Goal: Task Accomplishment & Management: Use online tool/utility

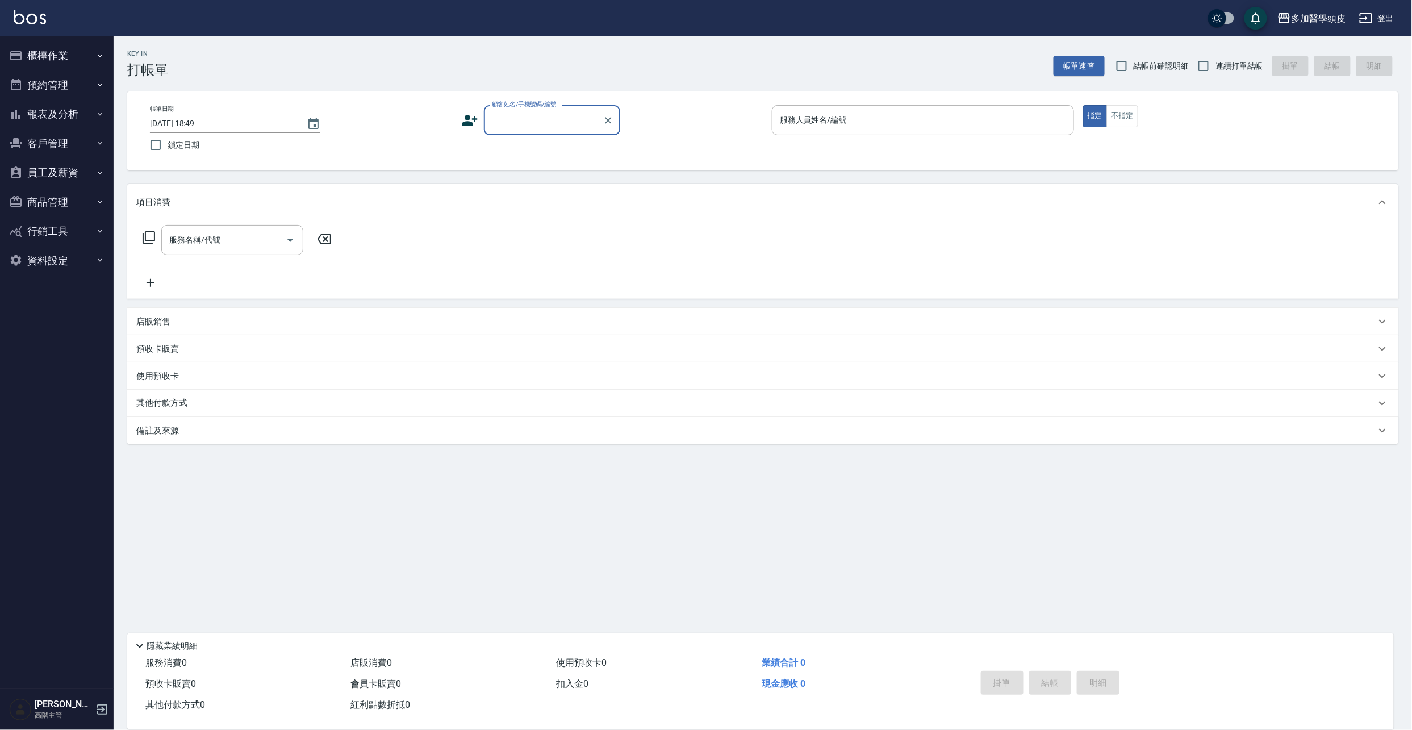
click at [474, 123] on icon at bounding box center [469, 120] width 17 height 17
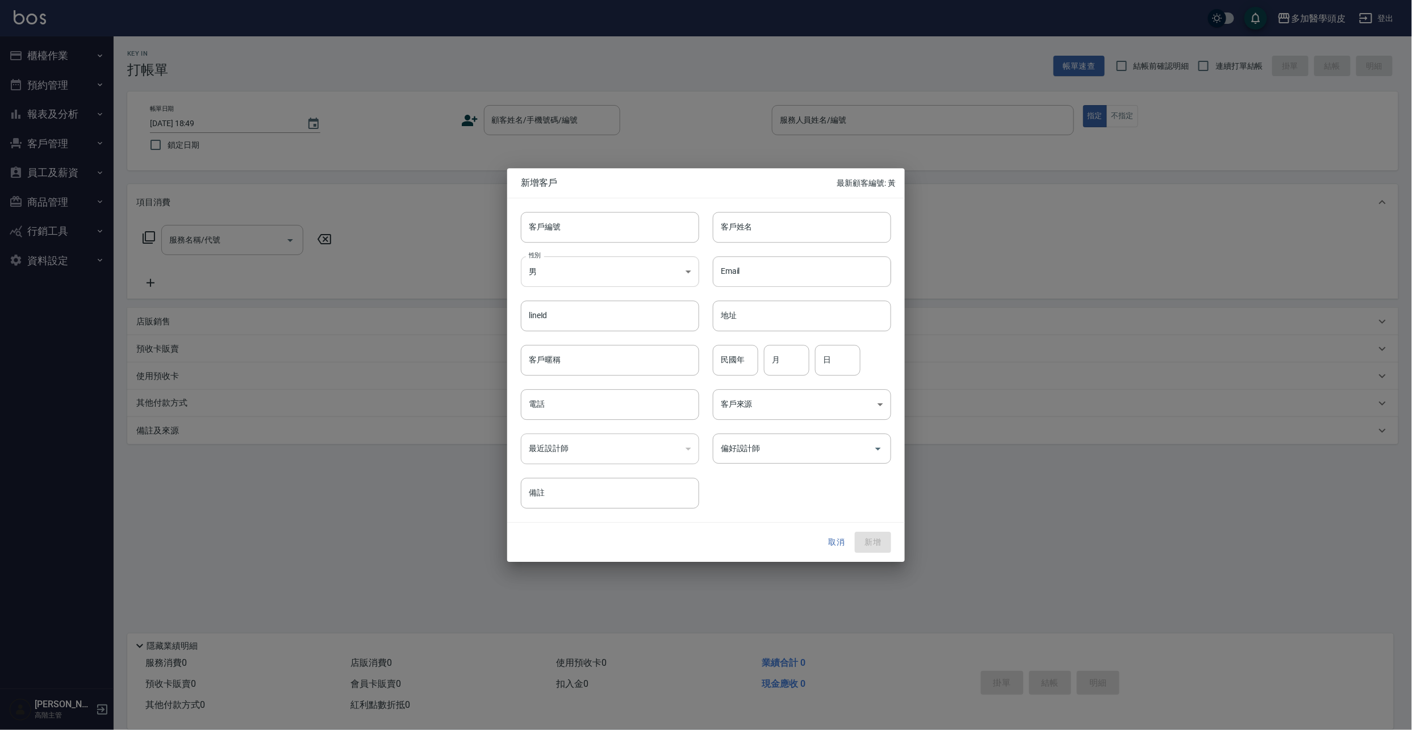
click at [689, 275] on body "多加醫學頭皮 登出 櫃檯作業 打帳單 帳單列表 掛單列表 座位開單 營業儀表板 現金收支登錄 高階收支登錄 材料自購登錄 每日結帳 排班表 現場電腦打卡 掃碼…" at bounding box center [706, 365] width 1412 height 730
click at [552, 340] on li "女" at bounding box center [610, 338] width 178 height 19
type input "[DEMOGRAPHIC_DATA]"
click at [755, 236] on input "客戶姓名" at bounding box center [802, 227] width 178 height 31
type input "[PERSON_NAME]"
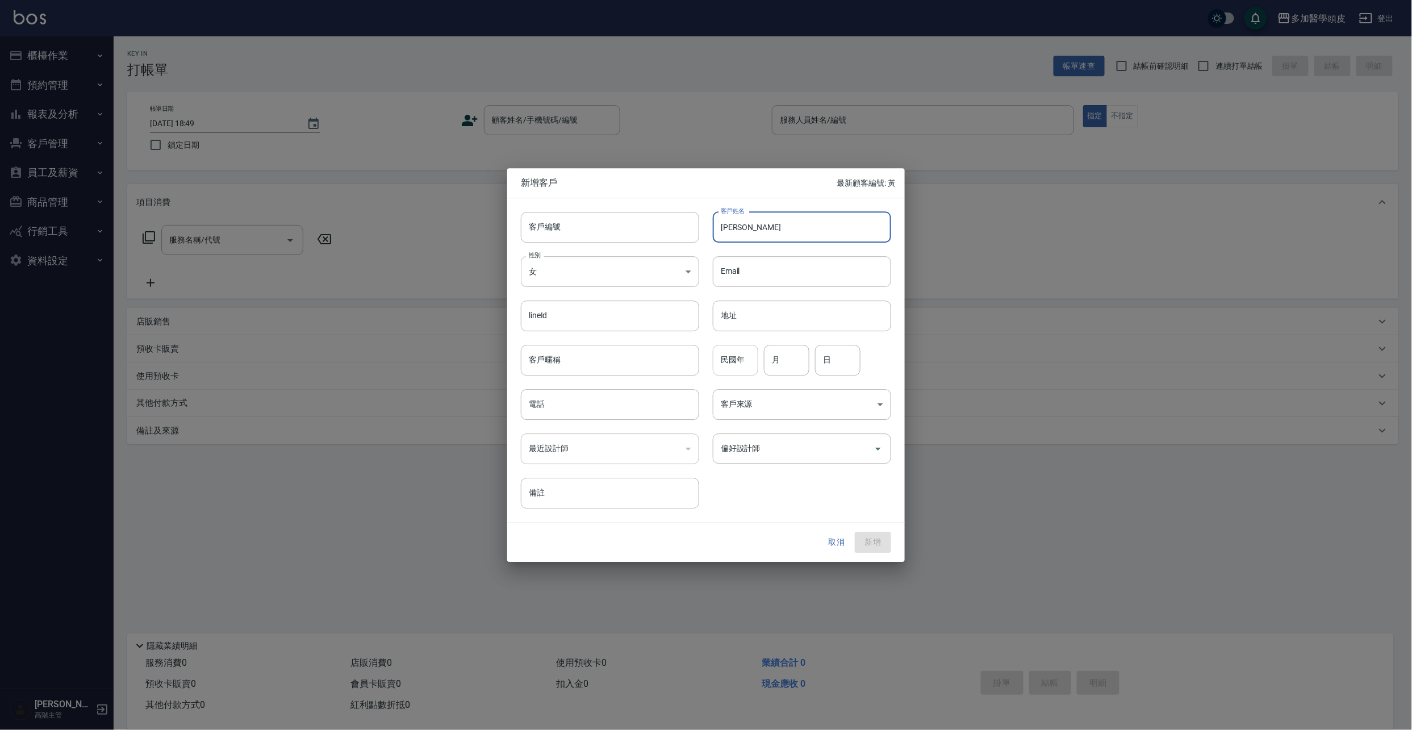
click at [751, 360] on input "民國年" at bounding box center [735, 360] width 45 height 31
type input "68"
click at [785, 360] on input "月" at bounding box center [786, 360] width 45 height 31
type input "1"
click at [845, 355] on input "日" at bounding box center [837, 360] width 45 height 31
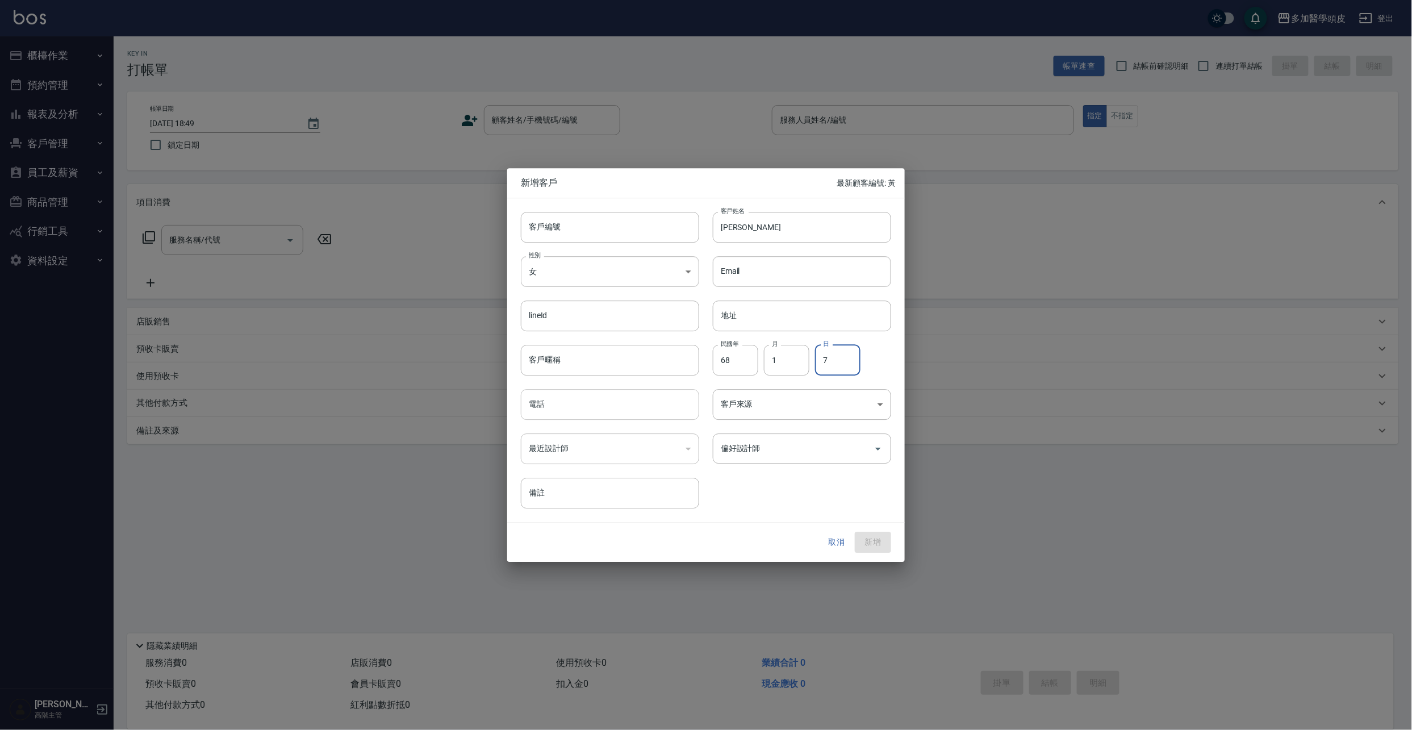
type input "7"
click at [628, 410] on input "電話" at bounding box center [610, 404] width 178 height 31
type input "0955665915"
click at [862, 535] on button "新增" at bounding box center [873, 542] width 36 height 21
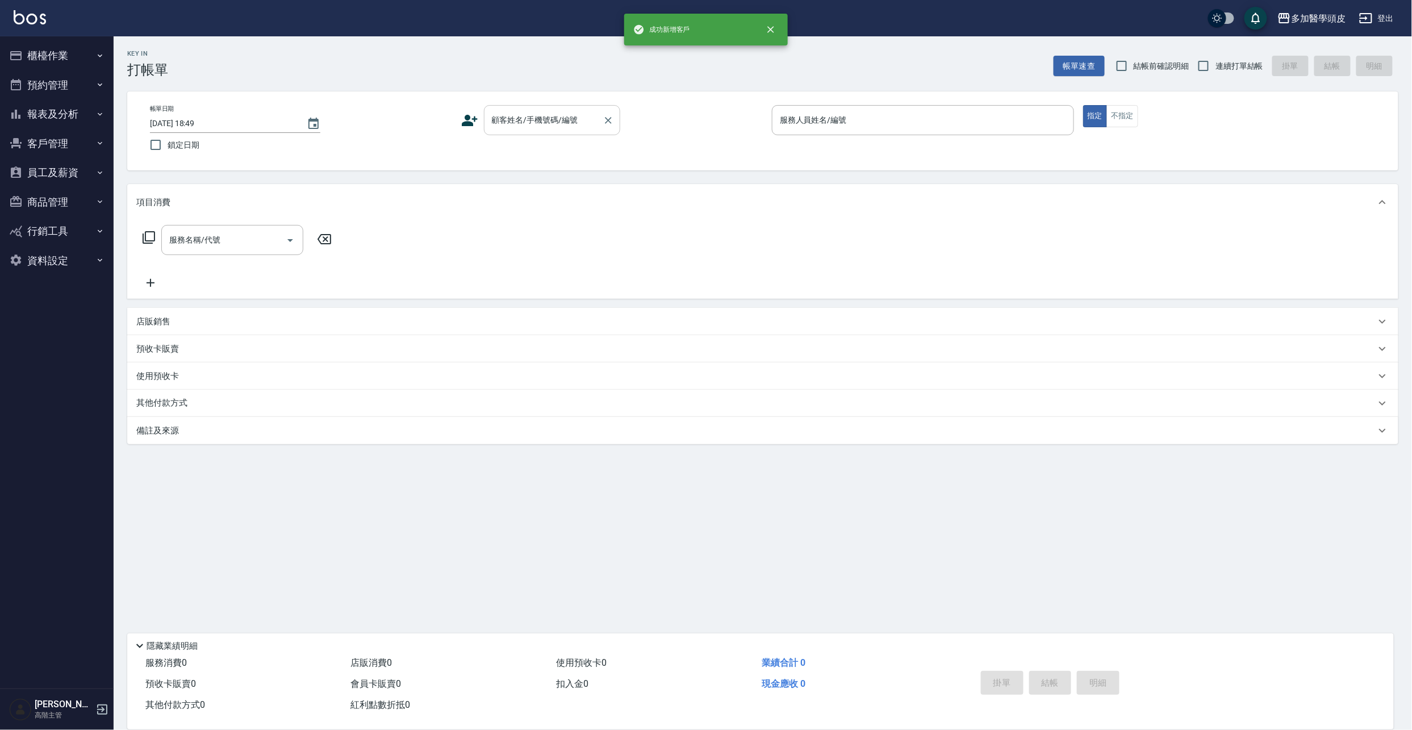
click at [591, 114] on input "顧客姓名/手機號碼/編號" at bounding box center [543, 120] width 109 height 20
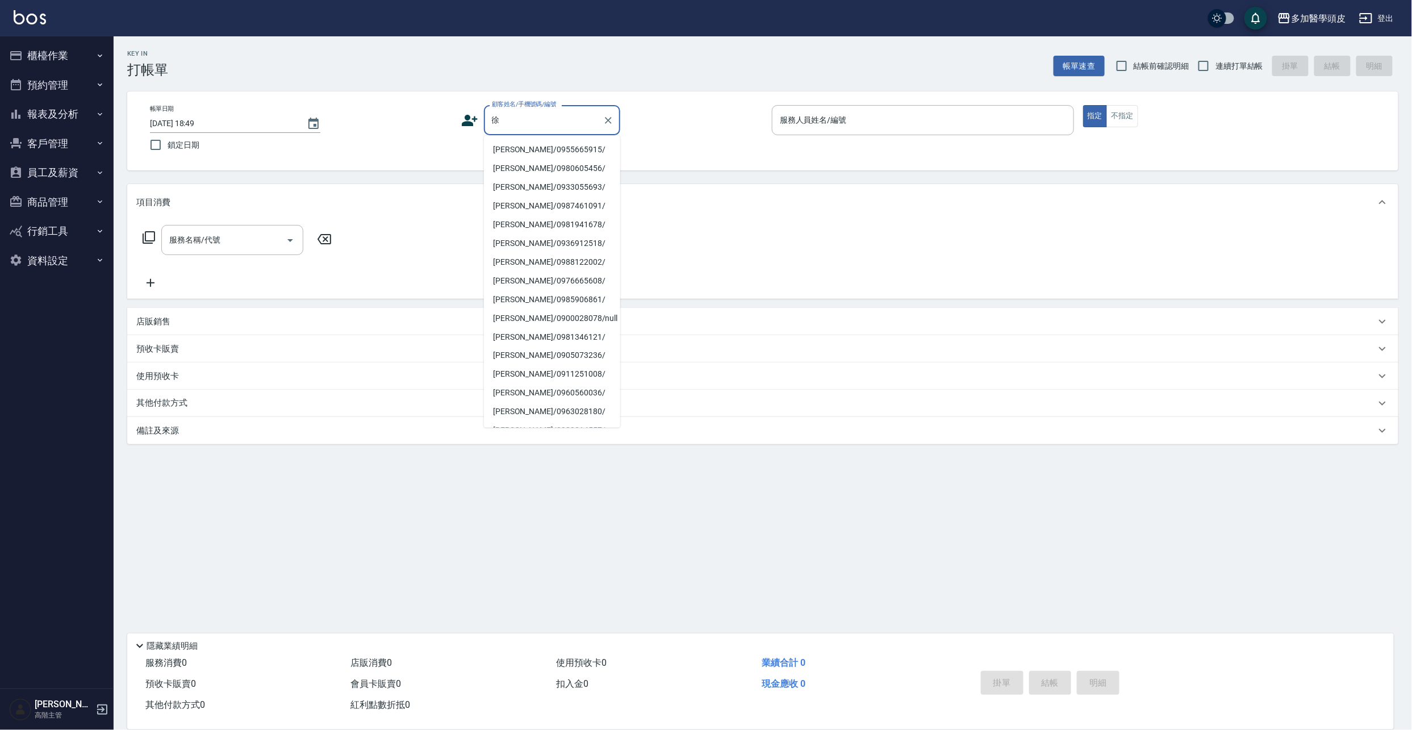
click at [559, 148] on li "[PERSON_NAME]/0955665915/" at bounding box center [552, 149] width 136 height 19
type input "[PERSON_NAME]/0955665915/"
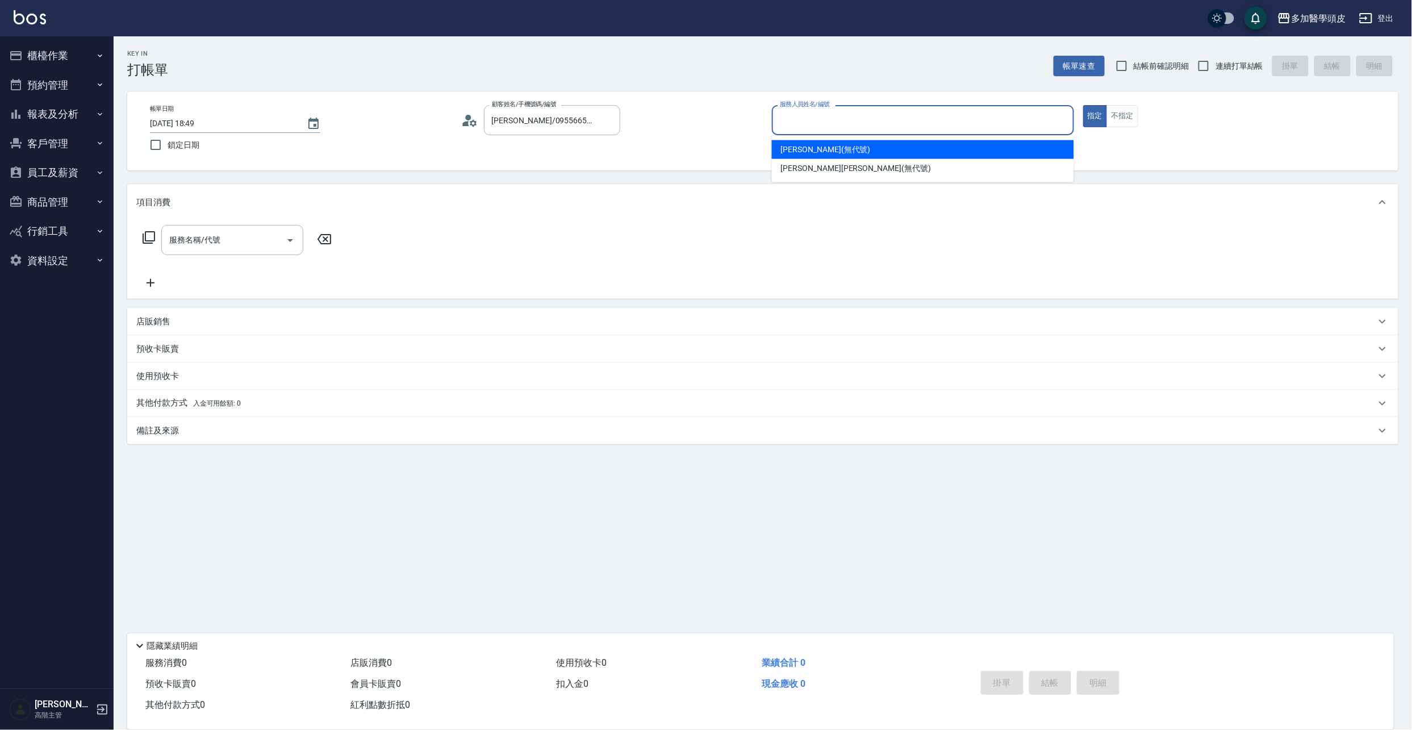
click at [857, 126] on input "服務人員姓名/編號" at bounding box center [923, 120] width 292 height 20
click at [808, 146] on span "[PERSON_NAME](無代號)" at bounding box center [826, 150] width 90 height 12
type input "[PERSON_NAME](無代號)"
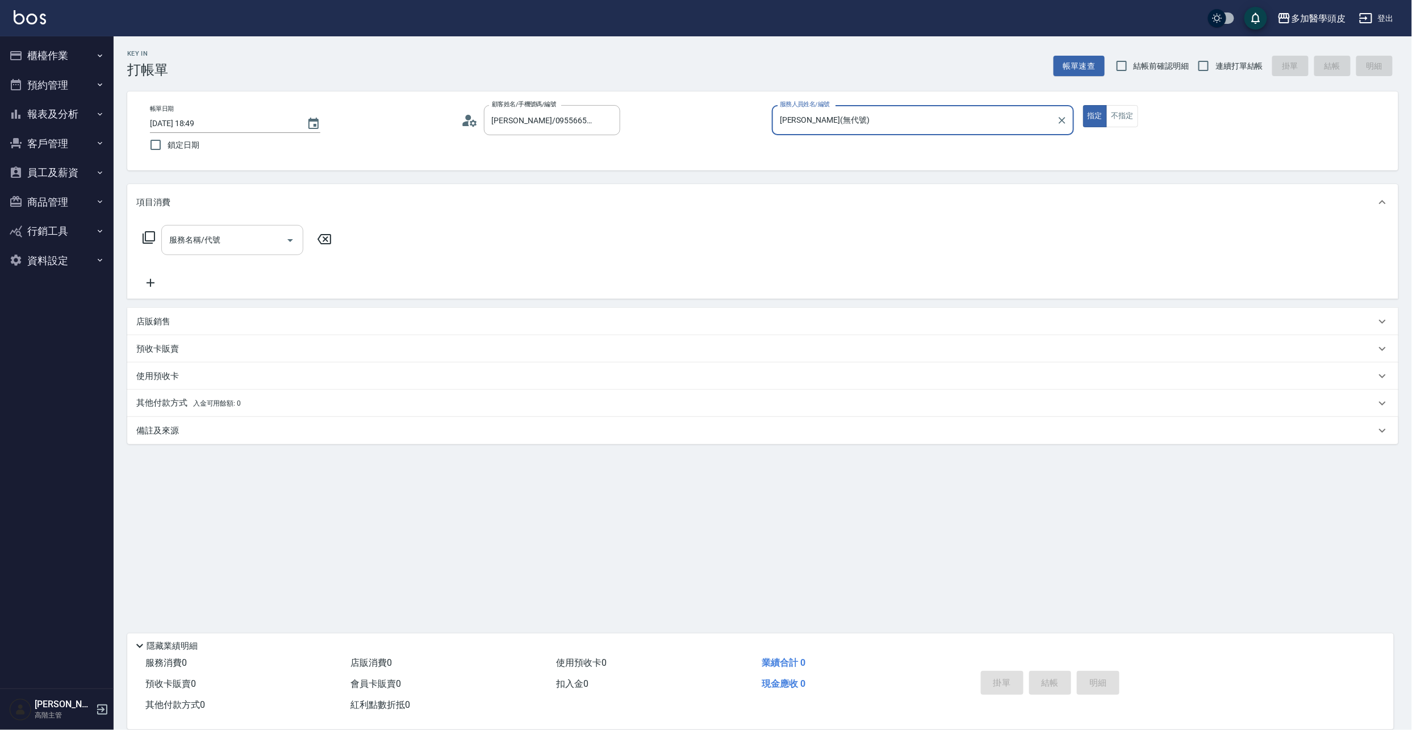
click at [292, 242] on div "服務名稱/代號 服務名稱/代號" at bounding box center [237, 240] width 202 height 30
drag, startPoint x: 292, startPoint y: 242, endPoint x: 286, endPoint y: 244, distance: 6.1
click at [286, 244] on icon "Open" at bounding box center [291, 241] width 14 height 14
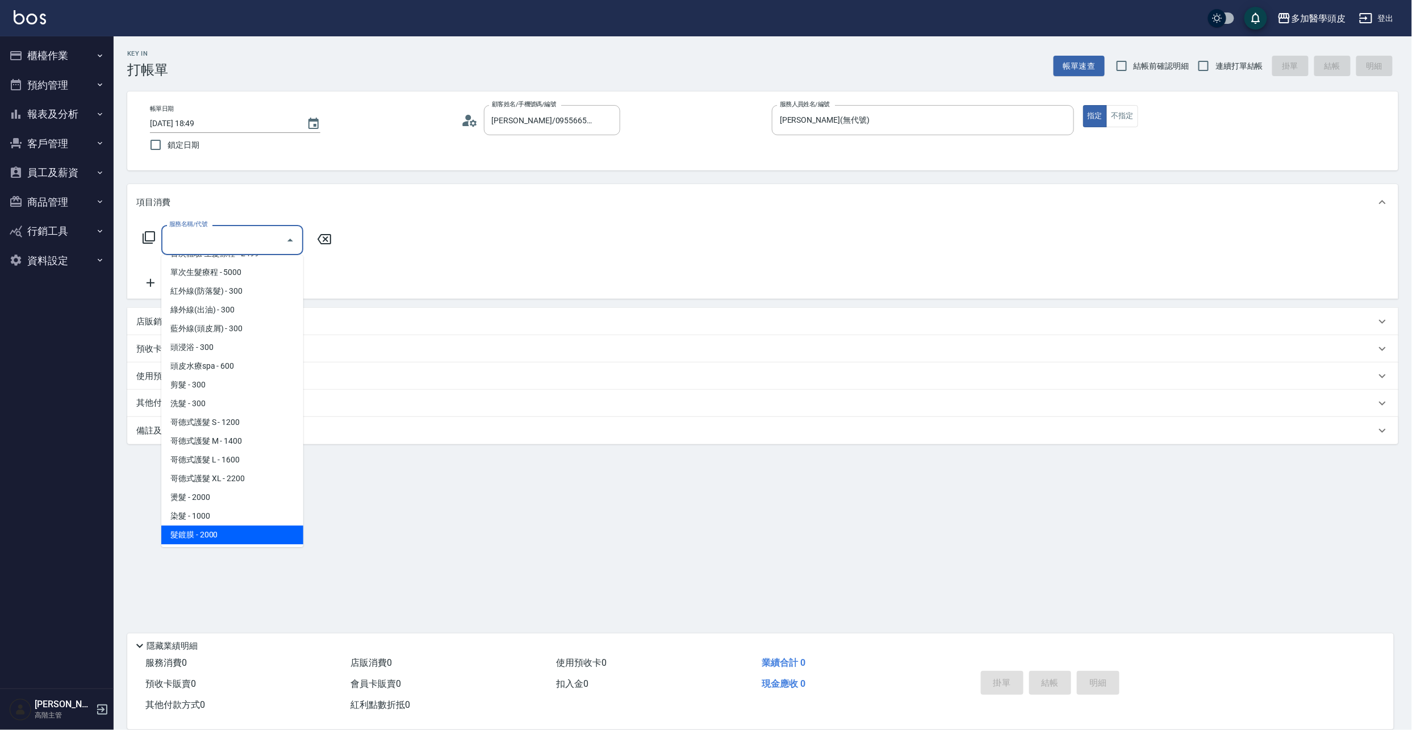
scroll to position [73, 0]
drag, startPoint x: 253, startPoint y: 512, endPoint x: 278, endPoint y: 482, distance: 38.8
click at [253, 512] on span "染髮 - 1000" at bounding box center [232, 515] width 142 height 19
type input "染髮(D008)"
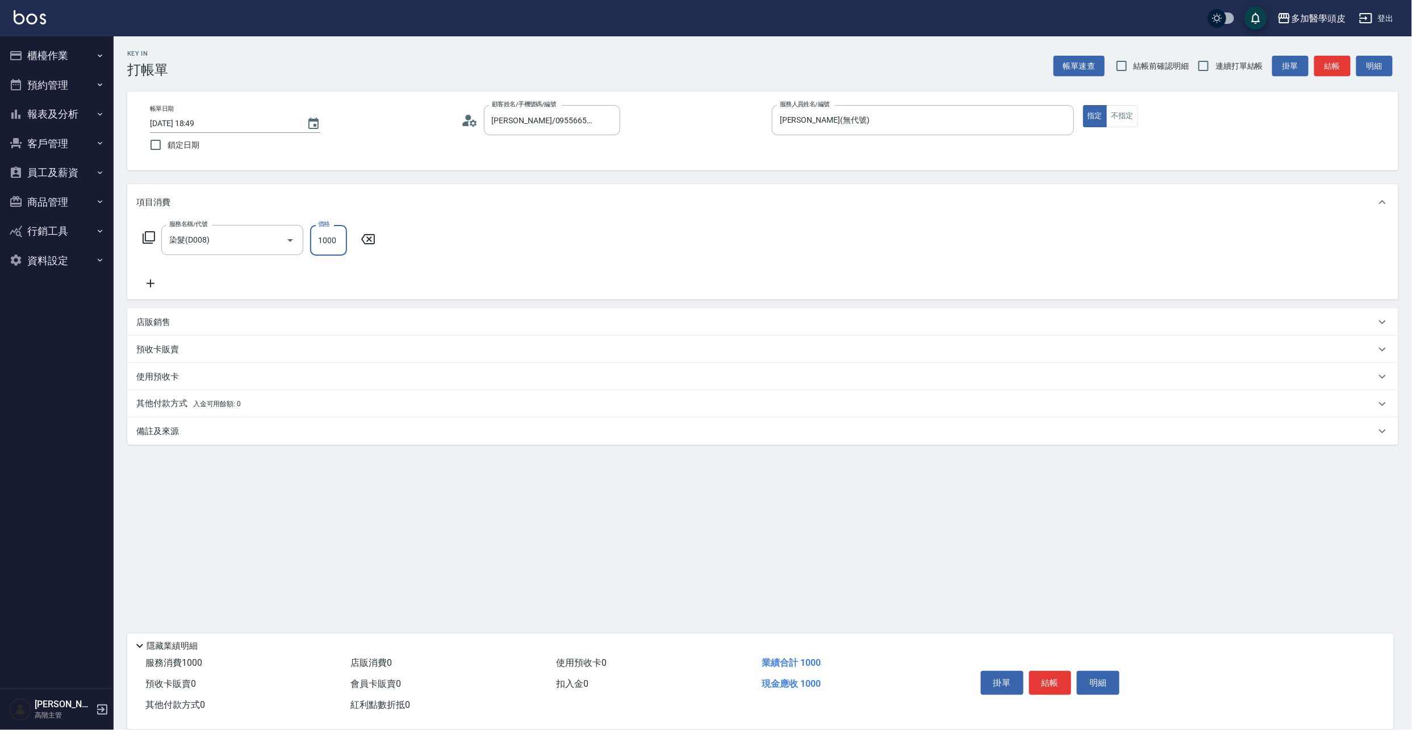
click at [342, 235] on input "1000" at bounding box center [328, 240] width 37 height 31
type input "2000"
click at [162, 323] on p "店販銷售" at bounding box center [153, 322] width 34 height 12
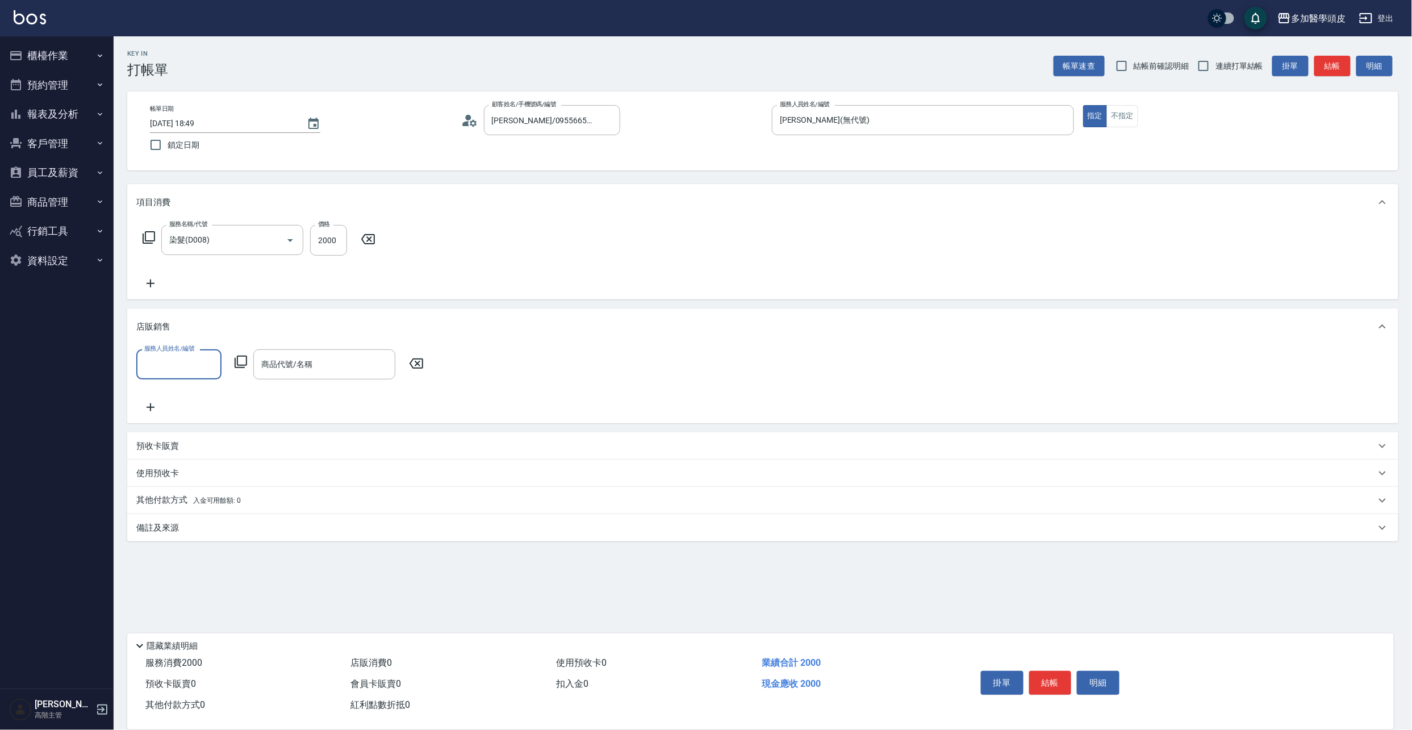
scroll to position [0, 0]
click at [207, 368] on input "服務人員姓名/編號" at bounding box center [178, 365] width 75 height 20
click at [208, 393] on div "[PERSON_NAME](無代號)" at bounding box center [178, 399] width 85 height 31
type input "[PERSON_NAME](無代號)"
click at [339, 351] on div "商品代號/名稱" at bounding box center [324, 364] width 142 height 30
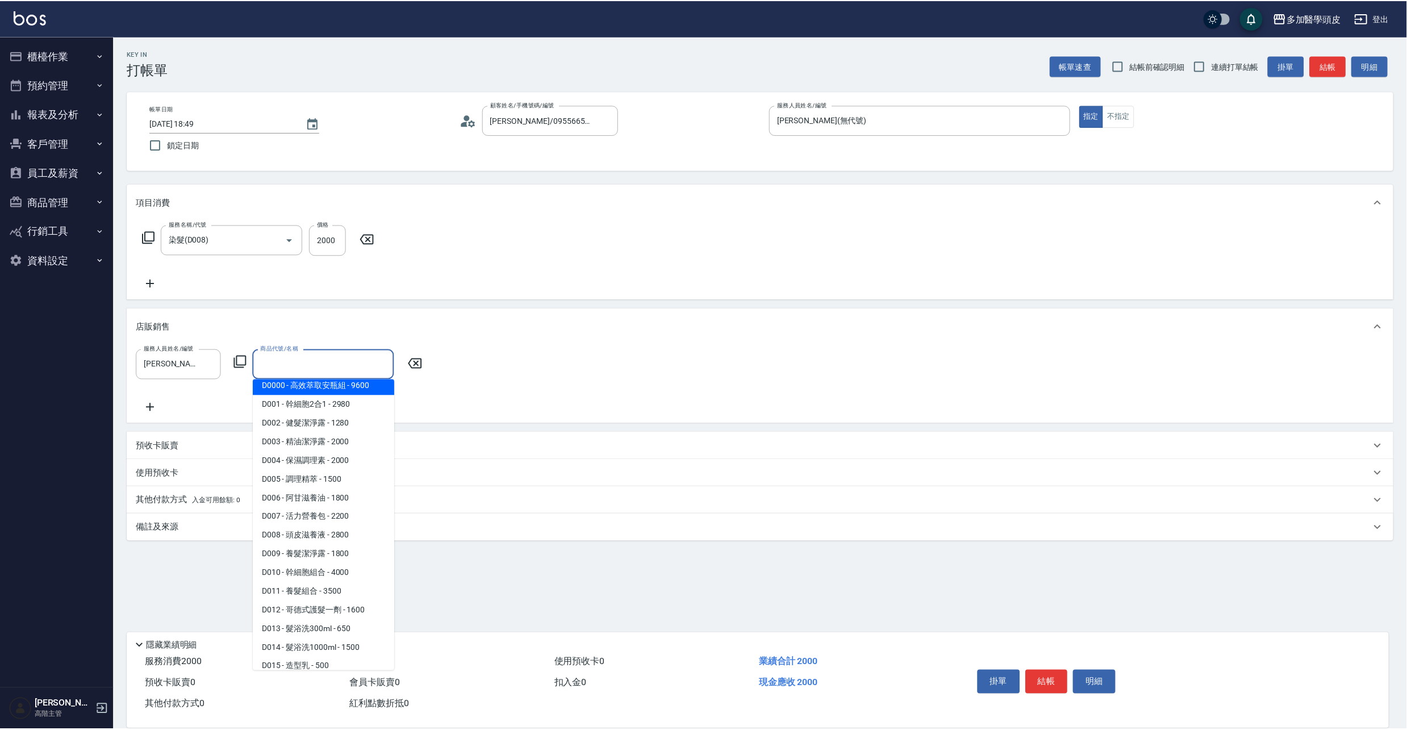
scroll to position [160, 0]
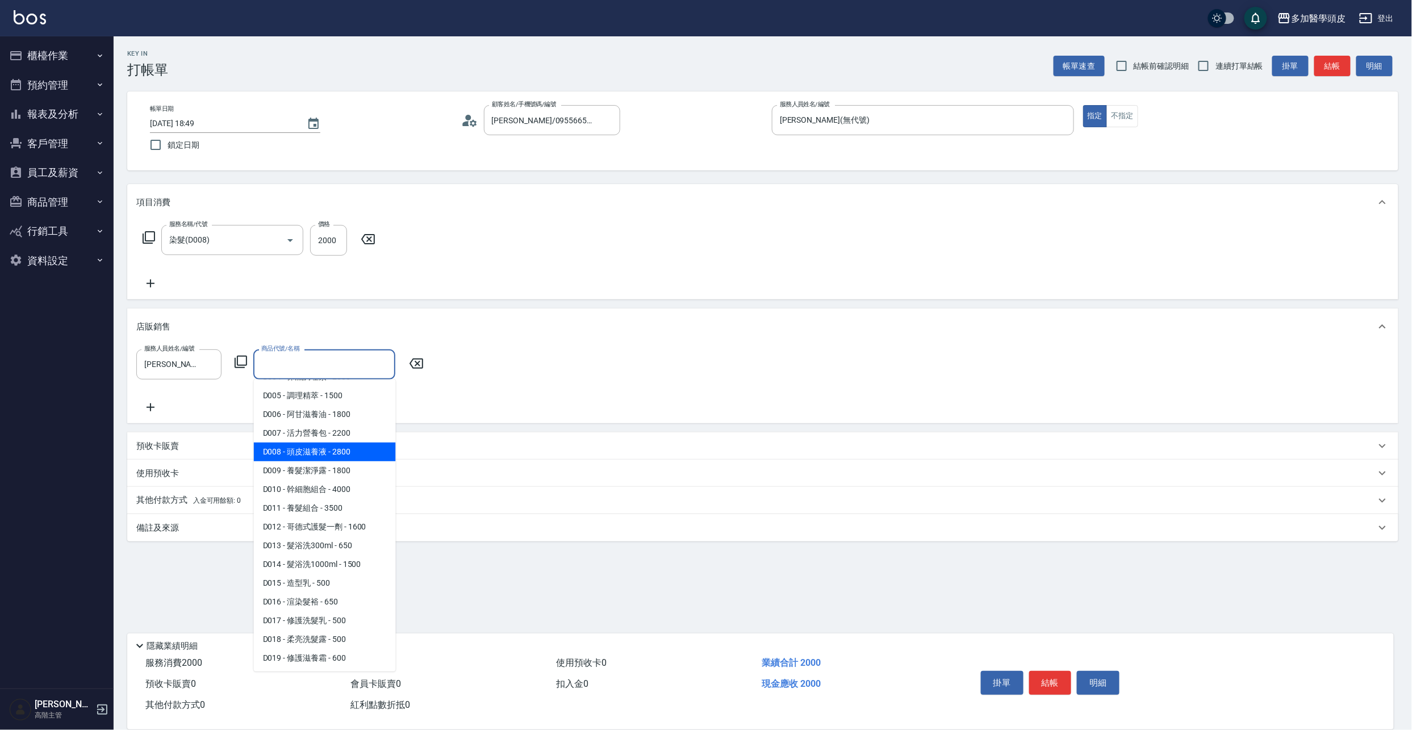
click at [341, 449] on span "D008 - 頭皮滋養液 - 2800" at bounding box center [325, 452] width 142 height 19
type input "頭皮滋養液"
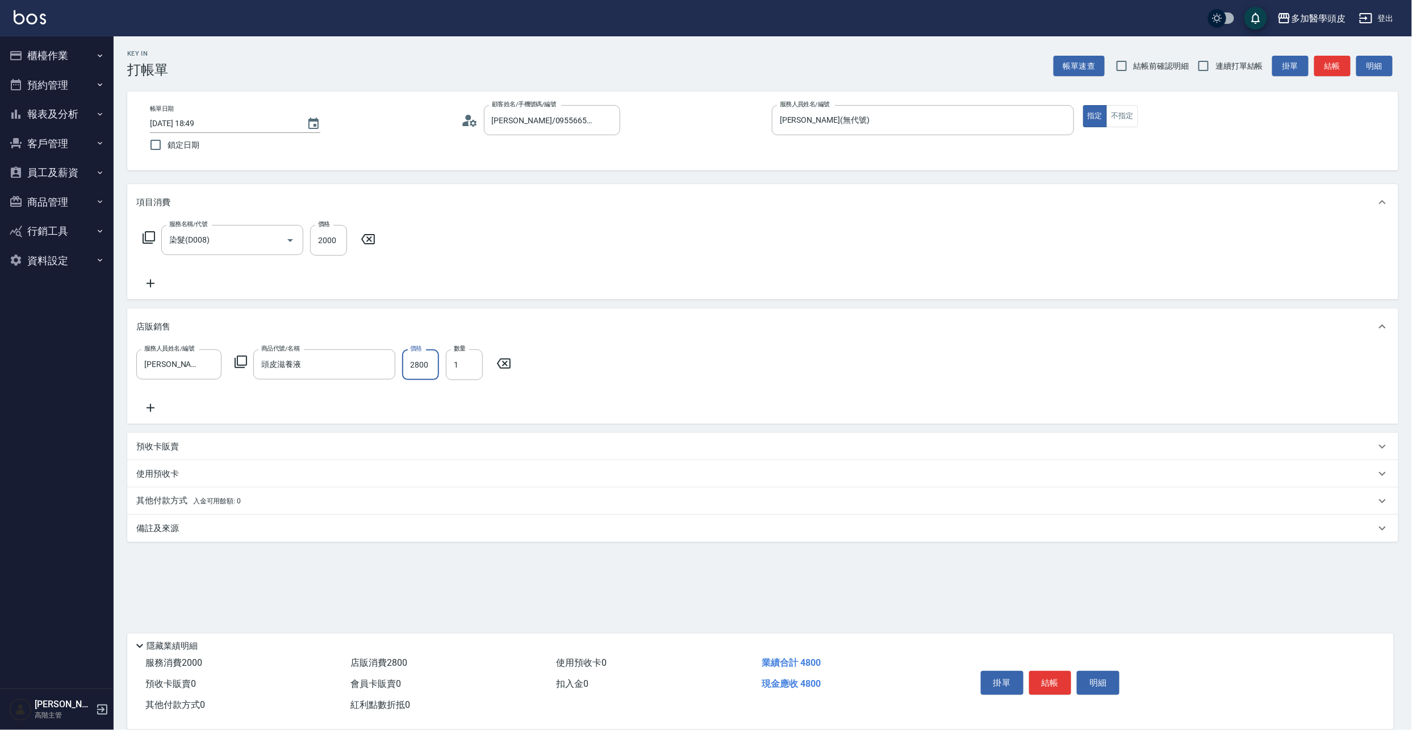
click at [432, 357] on input "2800" at bounding box center [420, 364] width 37 height 31
type input "2300"
click at [233, 539] on div "備註及來源" at bounding box center [763, 528] width 1272 height 27
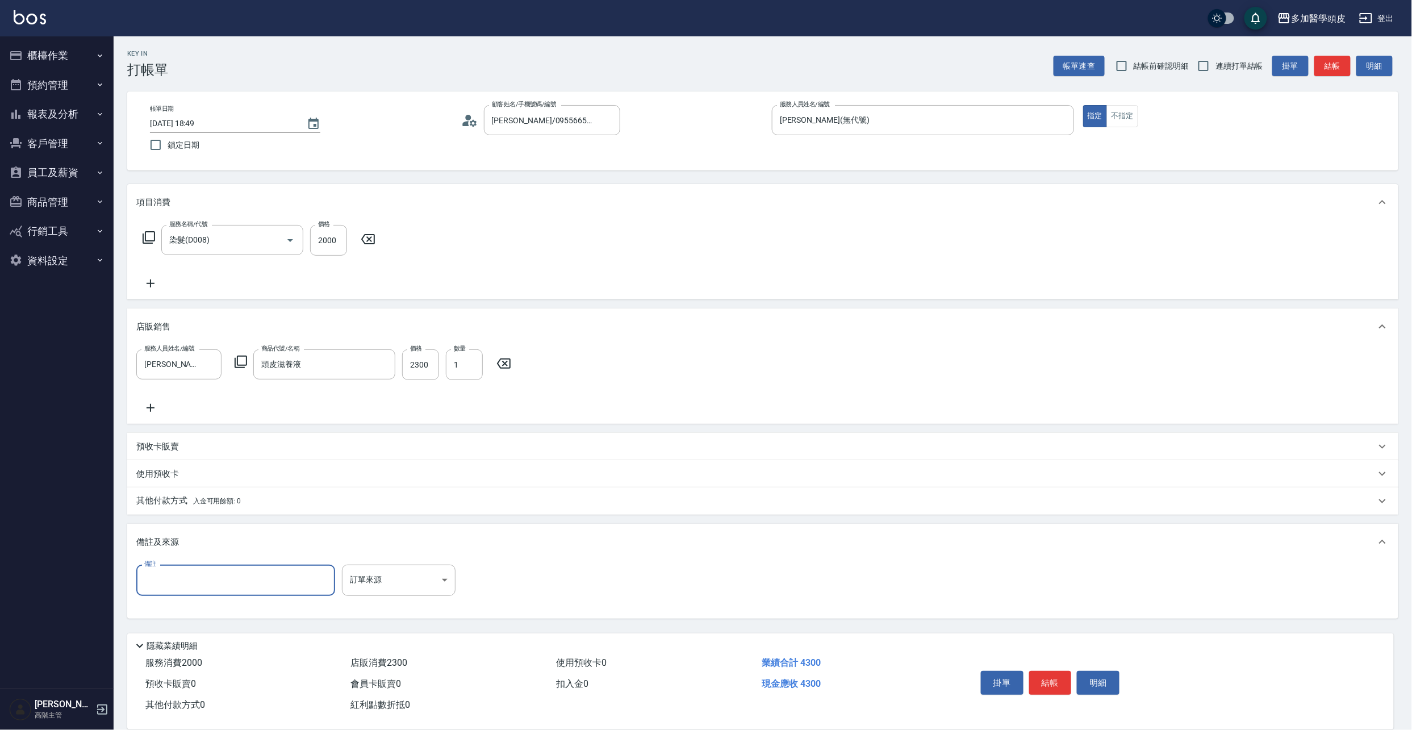
click at [242, 585] on input "備註" at bounding box center [235, 580] width 199 height 31
type input "買蘆薈1000MI 打9折2300"
click at [1058, 685] on button "結帳" at bounding box center [1051, 683] width 43 height 24
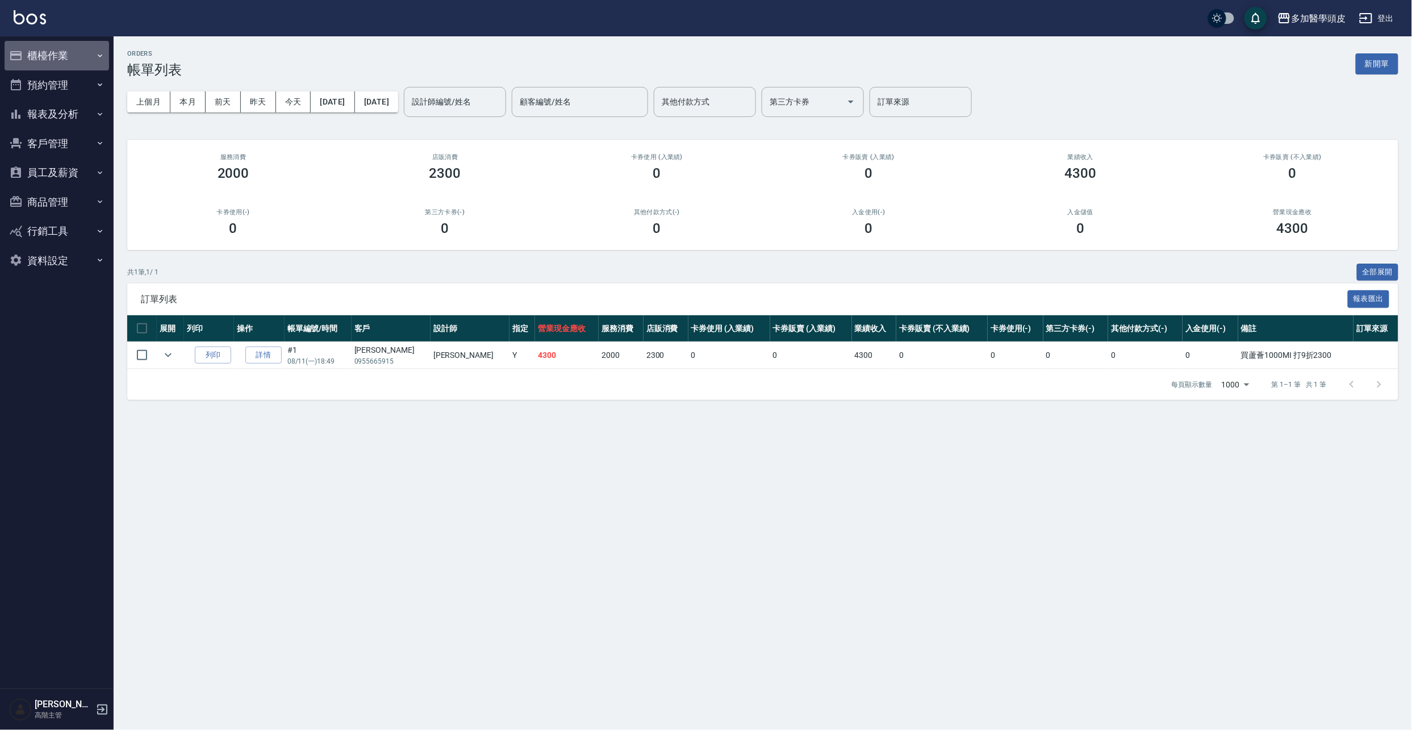
click at [41, 50] on button "櫃檯作業" at bounding box center [57, 56] width 105 height 30
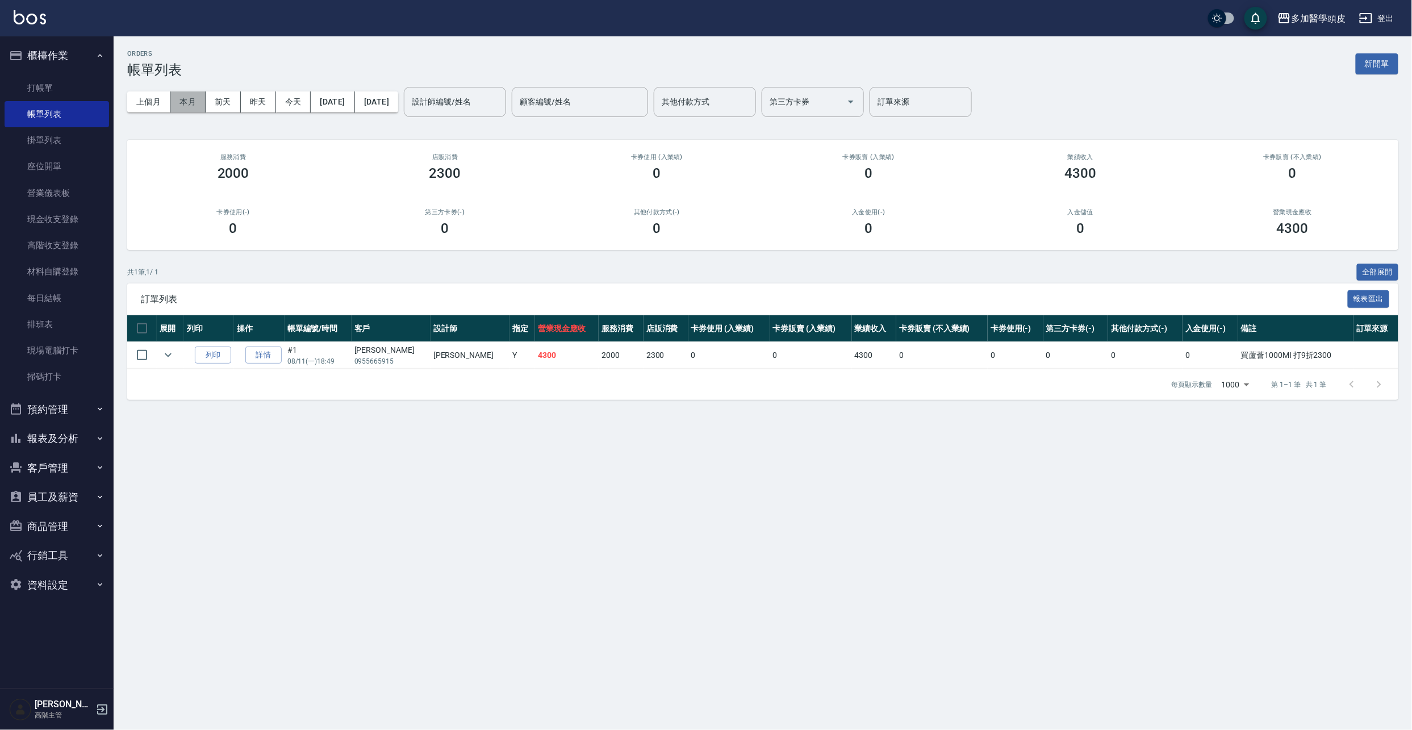
click at [186, 102] on button "本月" at bounding box center [187, 101] width 35 height 21
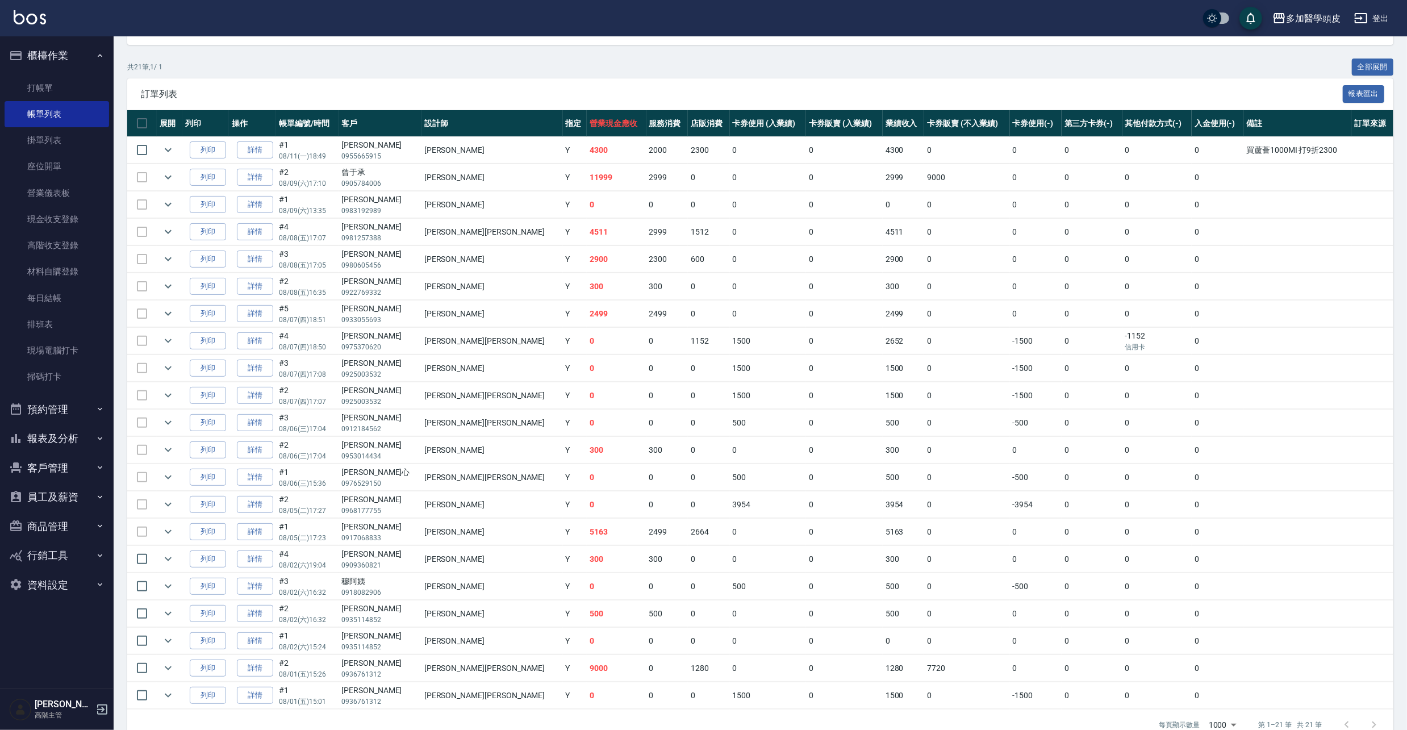
scroll to position [237, 0]
